Goal: Task Accomplishment & Management: Use online tool/utility

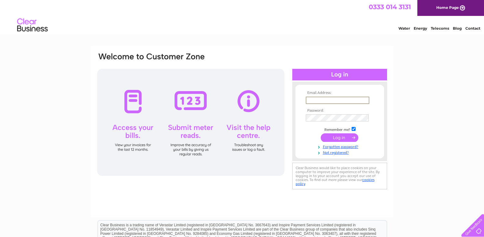
click at [322, 99] on input "text" at bounding box center [337, 100] width 64 height 7
type input "info@clankilts.co.uk"
click at [331, 139] on input "submit" at bounding box center [339, 137] width 38 height 9
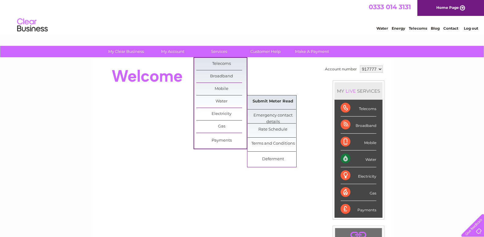
click at [255, 98] on link "Submit Meter Read" at bounding box center [272, 101] width 50 height 12
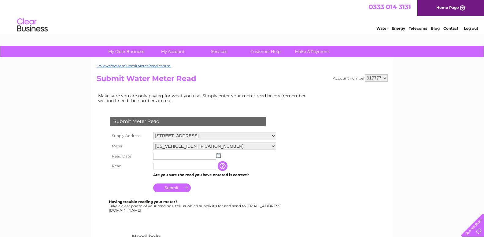
click at [216, 154] on img at bounding box center [218, 155] width 5 height 5
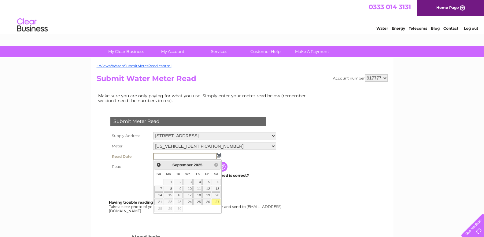
click at [214, 201] on link "27" at bounding box center [215, 202] width 9 height 6
type input "2025/09/27"
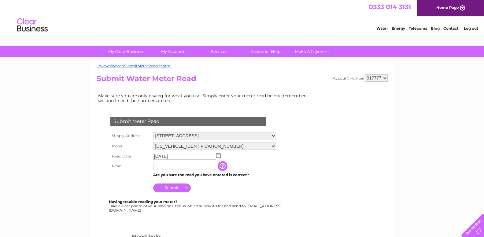
click at [175, 164] on input "text" at bounding box center [184, 166] width 63 height 7
type input "245"
click at [169, 185] on input "Submit" at bounding box center [172, 188] width 38 height 9
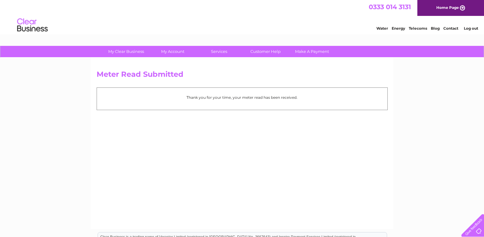
click at [475, 28] on link "Log out" at bounding box center [470, 28] width 14 height 5
